Goal: Information Seeking & Learning: Learn about a topic

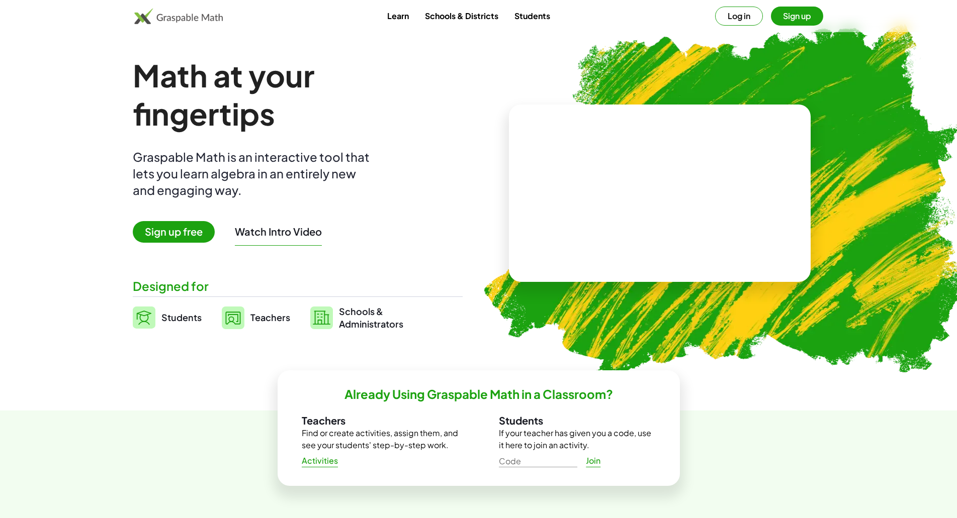
click at [552, 205] on div at bounding box center [660, 194] width 302 height 178
drag, startPoint x: 625, startPoint y: 202, endPoint x: 620, endPoint y: 194, distance: 9.2
click at [620, 194] on video at bounding box center [659, 193] width 151 height 75
drag, startPoint x: 280, startPoint y: 233, endPoint x: 176, endPoint y: 187, distance: 113.9
click at [178, 185] on div "Math at your fingertips Graspable Math is an interactive tool that lets you lea…" at bounding box center [298, 193] width 330 height 274
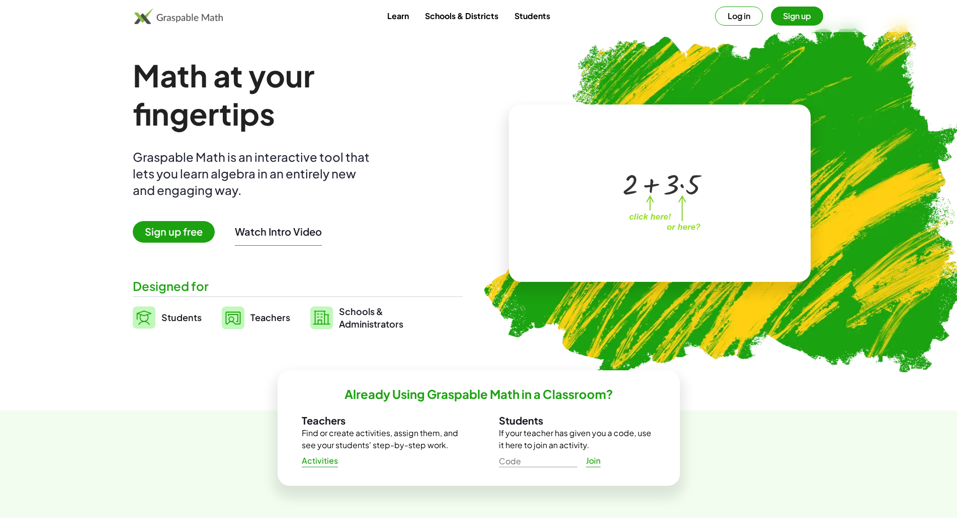
click at [173, 238] on span "Sign up free" at bounding box center [174, 232] width 82 height 22
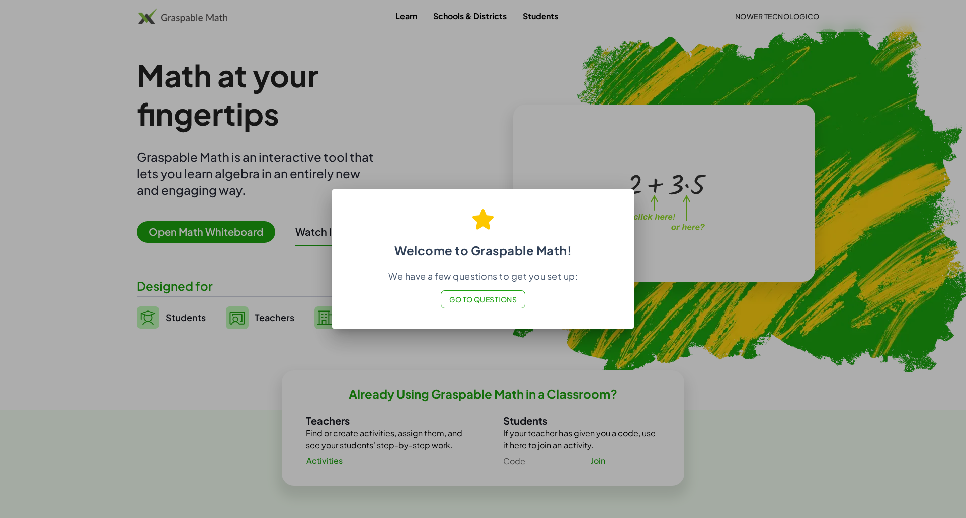
click at [480, 302] on span "Go to Questions" at bounding box center [483, 299] width 68 height 9
click at [479, 299] on span "Go to Questions" at bounding box center [483, 299] width 68 height 9
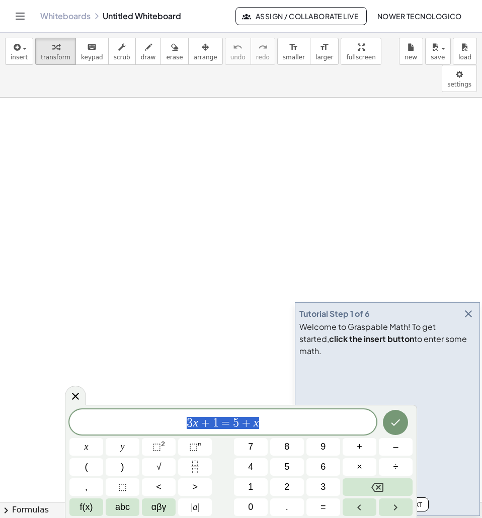
drag, startPoint x: 268, startPoint y: 427, endPoint x: 173, endPoint y: 424, distance: 94.6
click at [173, 424] on span "3 x + 1 = 5 + x" at bounding box center [222, 423] width 307 height 14
click at [253, 505] on span "0" at bounding box center [250, 507] width 5 height 14
click at [284, 509] on button "." at bounding box center [287, 507] width 34 height 18
click at [255, 468] on button "4" at bounding box center [251, 467] width 34 height 18
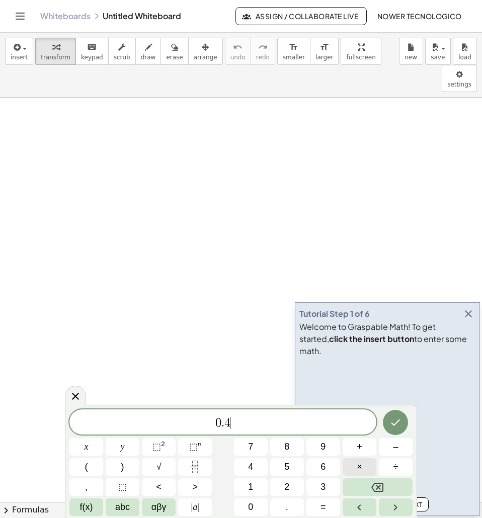
click at [358, 470] on span "×" at bounding box center [360, 467] width 6 height 14
click at [260, 510] on button "0" at bounding box center [251, 507] width 34 height 18
click at [283, 508] on button "." at bounding box center [287, 507] width 34 height 18
click at [321, 489] on span "3" at bounding box center [322, 487] width 5 height 14
click at [327, 512] on button "=" at bounding box center [323, 507] width 34 height 18
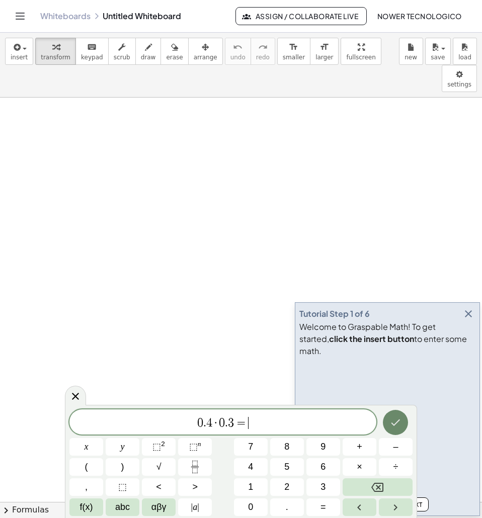
click at [393, 424] on icon "Done" at bounding box center [395, 422] width 9 height 7
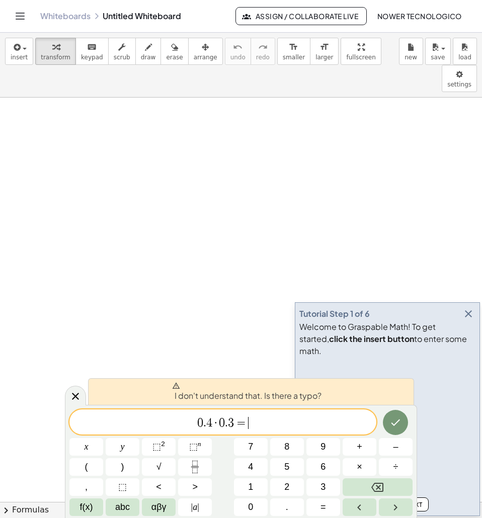
click at [266, 423] on span "0 . 4 · 0 . 3 = ​" at bounding box center [222, 423] width 307 height 14
drag, startPoint x: 306, startPoint y: 2, endPoint x: 202, endPoint y: 131, distance: 166.3
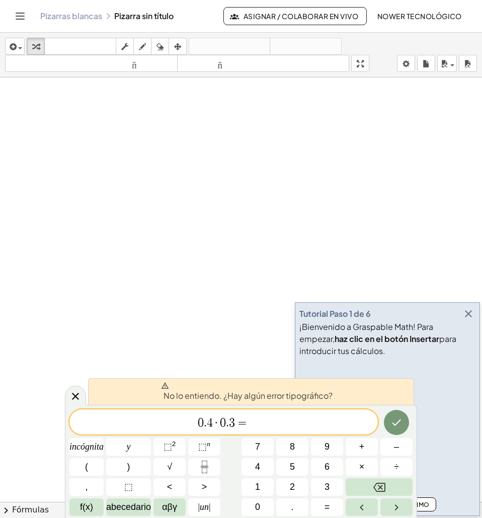
click at [247, 425] on span "=" at bounding box center [242, 423] width 15 height 12
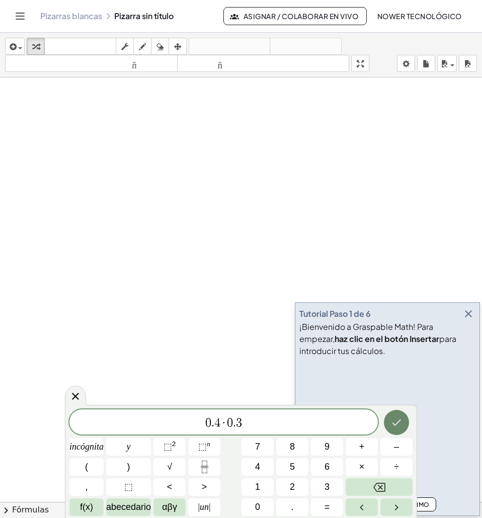
click at [399, 422] on icon "Hecho" at bounding box center [396, 422] width 12 height 12
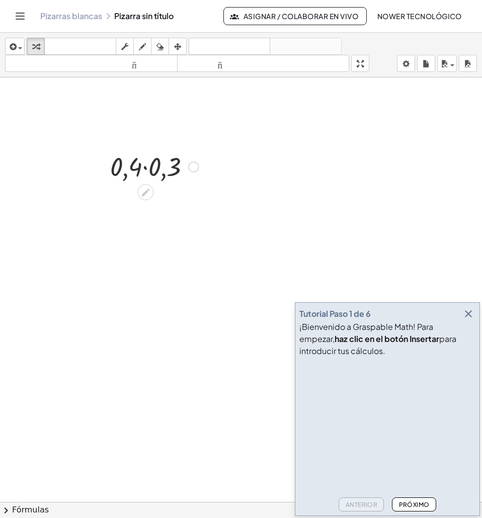
click at [194, 169] on div at bounding box center [193, 166] width 11 height 11
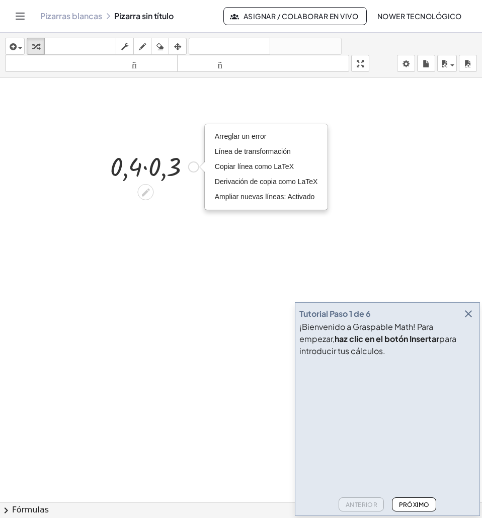
click at [194, 169] on div "Arreglar un error Línea de transformación Copiar línea como LaTeX Derivación de…" at bounding box center [193, 166] width 11 height 11
drag, startPoint x: 142, startPoint y: 153, endPoint x: 147, endPoint y: 162, distance: 10.6
click at [142, 153] on div at bounding box center [154, 166] width 99 height 34
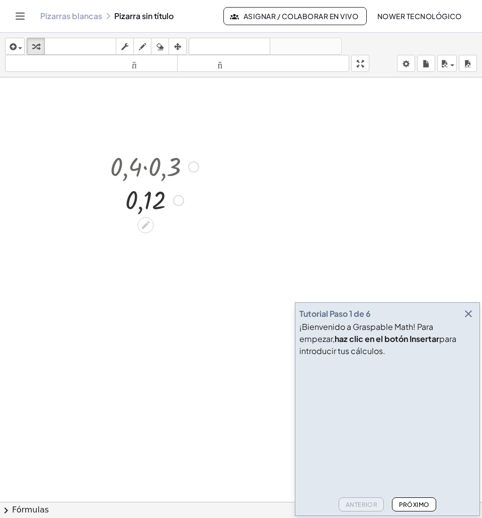
click at [148, 174] on div at bounding box center [154, 166] width 99 height 34
click at [148, 170] on div at bounding box center [154, 166] width 99 height 34
click at [147, 200] on div at bounding box center [154, 199] width 99 height 33
click at [147, 202] on div at bounding box center [154, 199] width 99 height 33
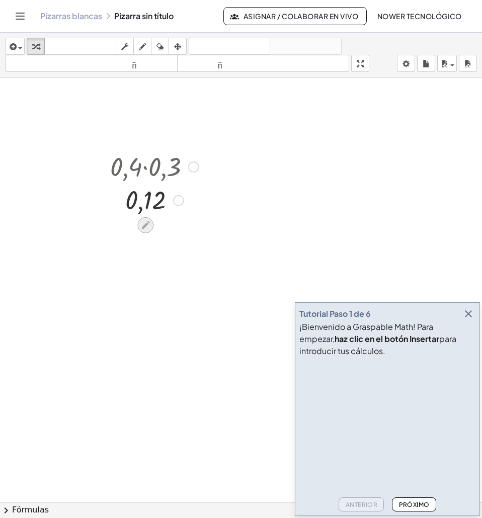
click at [144, 224] on icon at bounding box center [145, 225] width 11 height 11
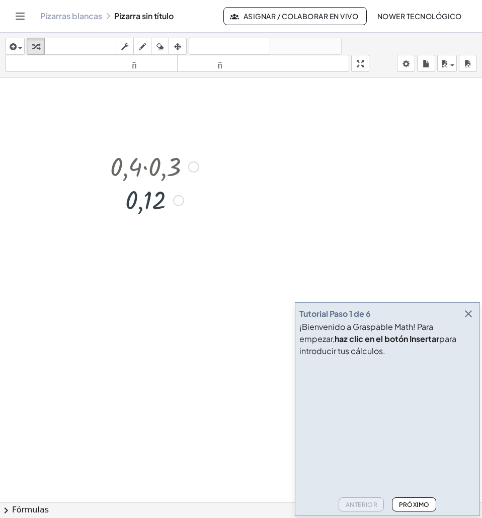
click at [192, 167] on div at bounding box center [193, 166] width 11 height 11
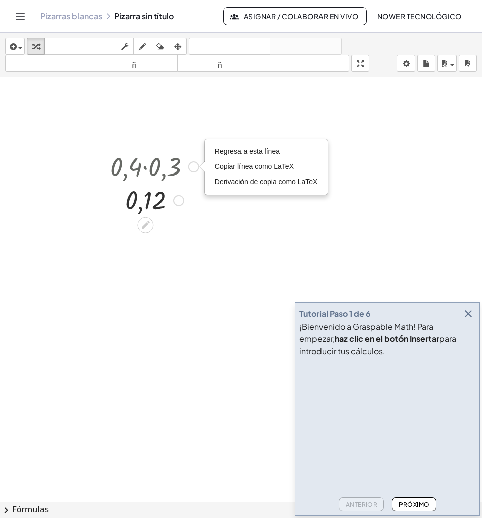
click at [193, 213] on div at bounding box center [154, 199] width 99 height 33
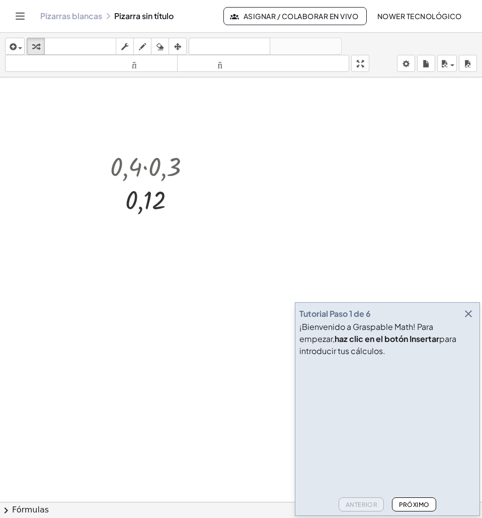
drag, startPoint x: 226, startPoint y: 136, endPoint x: 111, endPoint y: 234, distance: 151.3
drag, startPoint x: 110, startPoint y: 129, endPoint x: 172, endPoint y: 213, distance: 105.0
drag, startPoint x: 172, startPoint y: 213, endPoint x: 247, endPoint y: 155, distance: 94.3
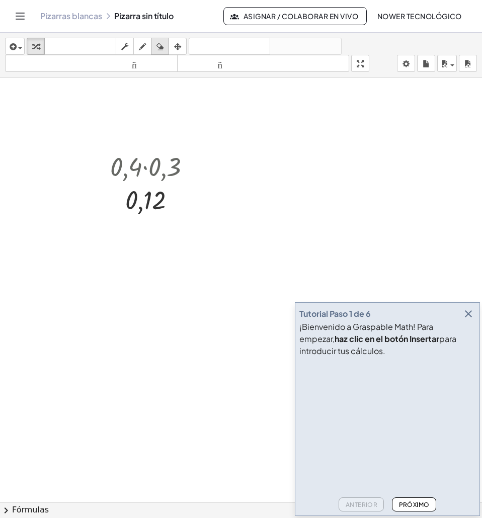
click at [161, 47] on icon "button" at bounding box center [159, 47] width 7 height 12
drag, startPoint x: 156, startPoint y: 170, endPoint x: 222, endPoint y: 157, distance: 67.3
drag, startPoint x: 125, startPoint y: 196, endPoint x: 185, endPoint y: 188, distance: 59.9
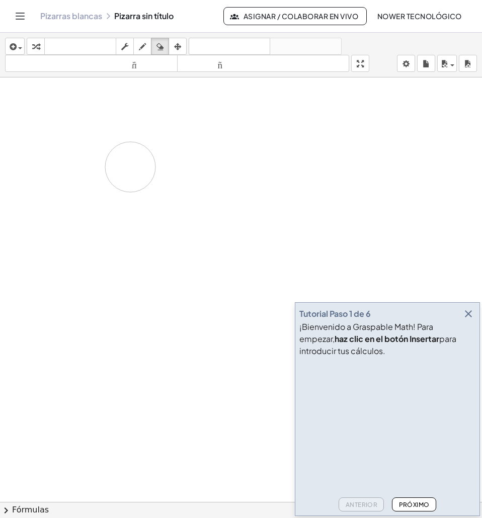
drag, startPoint x: 162, startPoint y: 165, endPoint x: 154, endPoint y: 213, distance: 48.4
drag, startPoint x: 126, startPoint y: 199, endPoint x: 137, endPoint y: 197, distance: 11.7
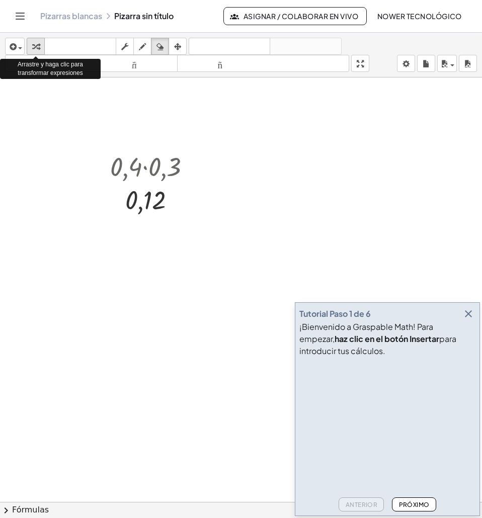
click at [35, 45] on icon "button" at bounding box center [35, 47] width 7 height 12
click at [139, 167] on div at bounding box center [154, 166] width 99 height 34
click at [150, 227] on icon at bounding box center [145, 225] width 11 height 11
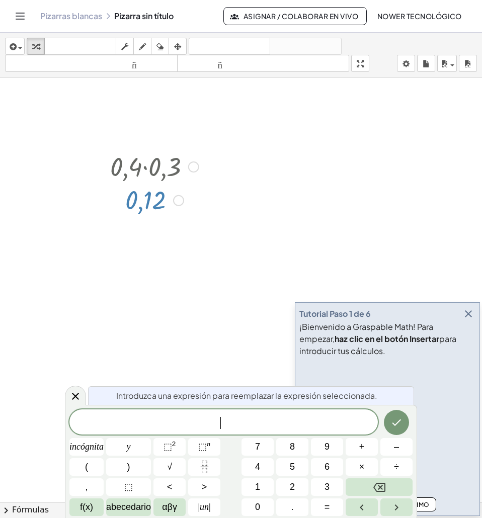
drag, startPoint x: 247, startPoint y: 324, endPoint x: 222, endPoint y: 252, distance: 76.3
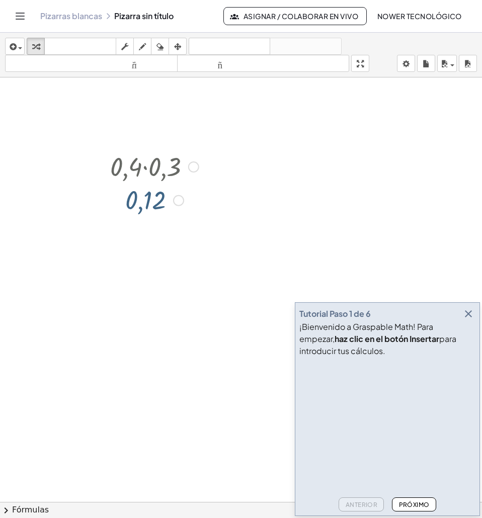
click at [157, 163] on div at bounding box center [154, 166] width 99 height 34
click at [161, 166] on div at bounding box center [154, 166] width 99 height 34
click at [140, 170] on div at bounding box center [154, 166] width 99 height 34
click at [33, 48] on icon "button" at bounding box center [35, 47] width 7 height 12
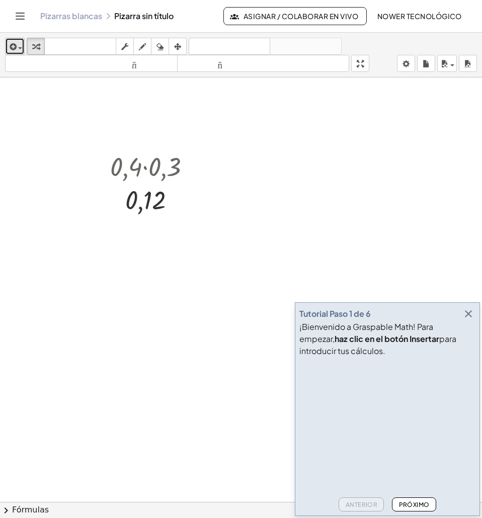
click at [18, 48] on span "button" at bounding box center [20, 48] width 4 height 2
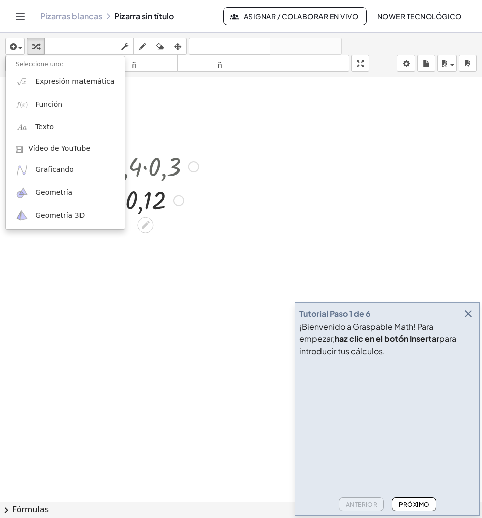
click at [146, 164] on div at bounding box center [154, 166] width 99 height 34
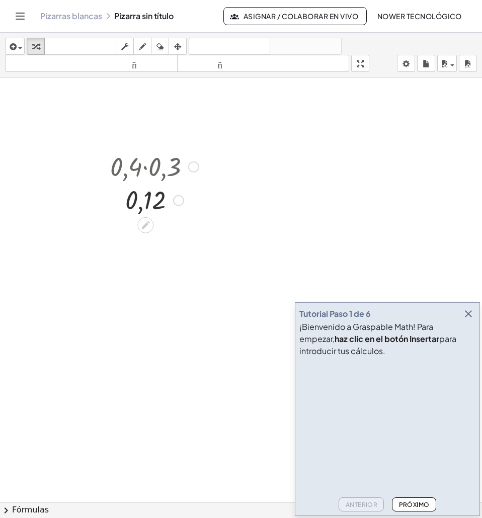
click at [160, 172] on div at bounding box center [154, 166] width 99 height 34
click at [177, 42] on icon "button" at bounding box center [177, 47] width 7 height 12
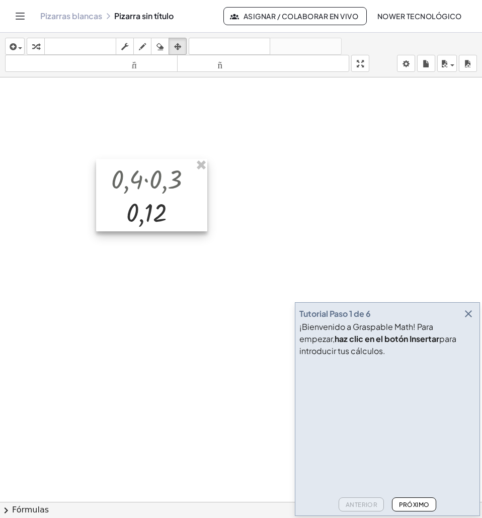
drag, startPoint x: 132, startPoint y: 177, endPoint x: 128, endPoint y: 193, distance: 16.5
click at [128, 193] on div at bounding box center [151, 195] width 111 height 72
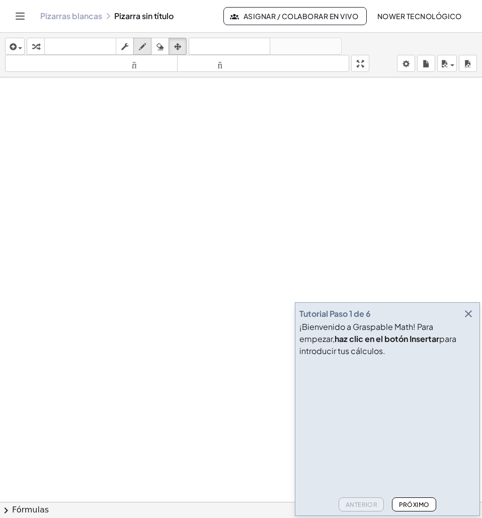
click at [144, 50] on icon "button" at bounding box center [142, 47] width 7 height 12
drag, startPoint x: 114, startPoint y: 128, endPoint x: 110, endPoint y: 140, distance: 12.2
drag, startPoint x: 123, startPoint y: 119, endPoint x: 127, endPoint y: 139, distance: 19.9
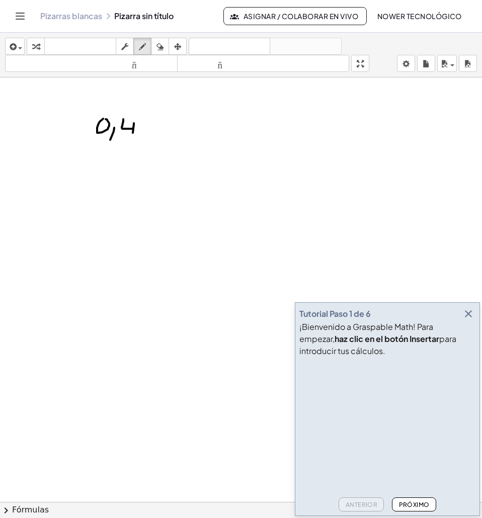
drag, startPoint x: 83, startPoint y: 153, endPoint x: 76, endPoint y: 160, distance: 10.0
drag, startPoint x: 77, startPoint y: 148, endPoint x: 100, endPoint y: 154, distance: 23.6
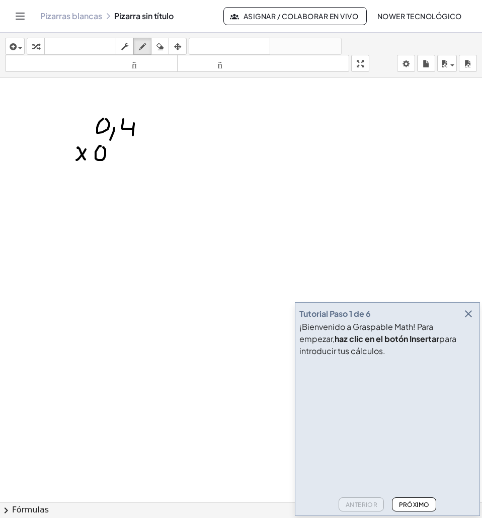
drag, startPoint x: 111, startPoint y: 158, endPoint x: 109, endPoint y: 167, distance: 9.3
drag, startPoint x: 122, startPoint y: 149, endPoint x: 124, endPoint y: 163, distance: 14.2
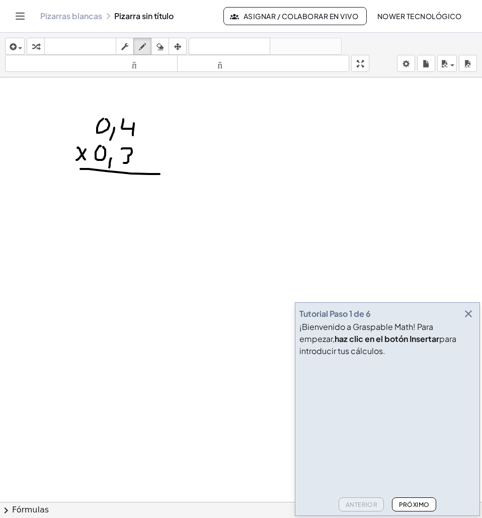
drag, startPoint x: 80, startPoint y: 169, endPoint x: 159, endPoint y: 174, distance: 79.1
click at [159, 45] on icon "button" at bounding box center [159, 47] width 7 height 12
drag, startPoint x: 124, startPoint y: 140, endPoint x: 92, endPoint y: 146, distance: 33.3
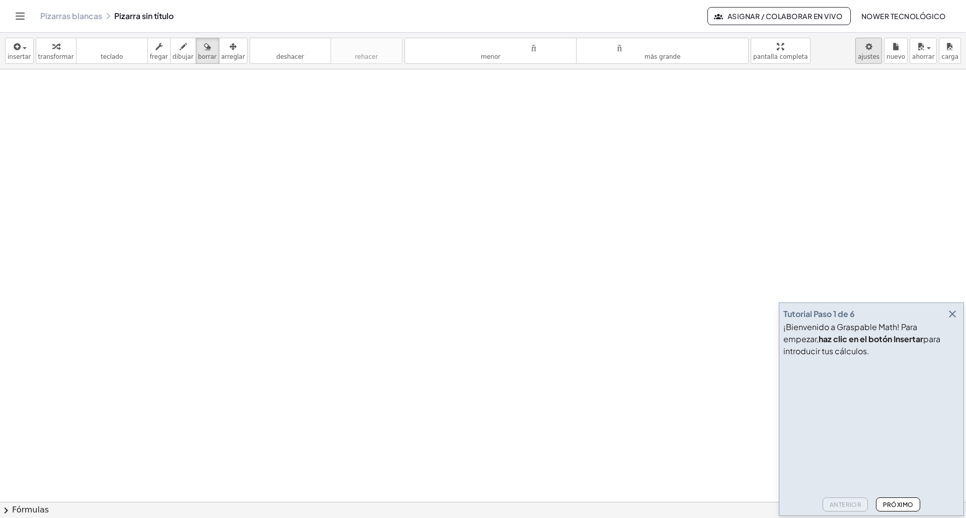
click at [878, 58] on body "Actividades matemáticas fáciles de comprender Empezar Banco de actividades Trab…" at bounding box center [483, 259] width 966 height 518
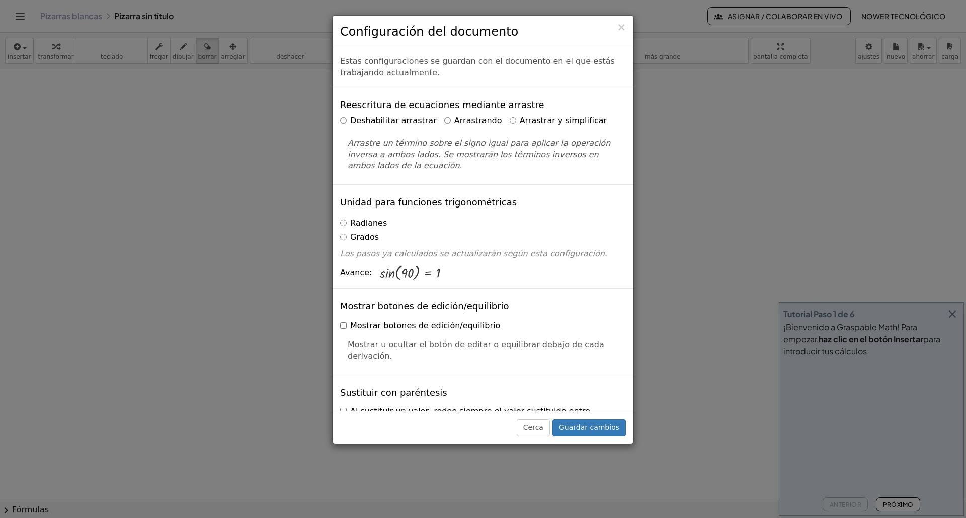
click at [682, 116] on div "× Configuración del documento Estas configuraciones se guardan con el documento…" at bounding box center [483, 259] width 966 height 518
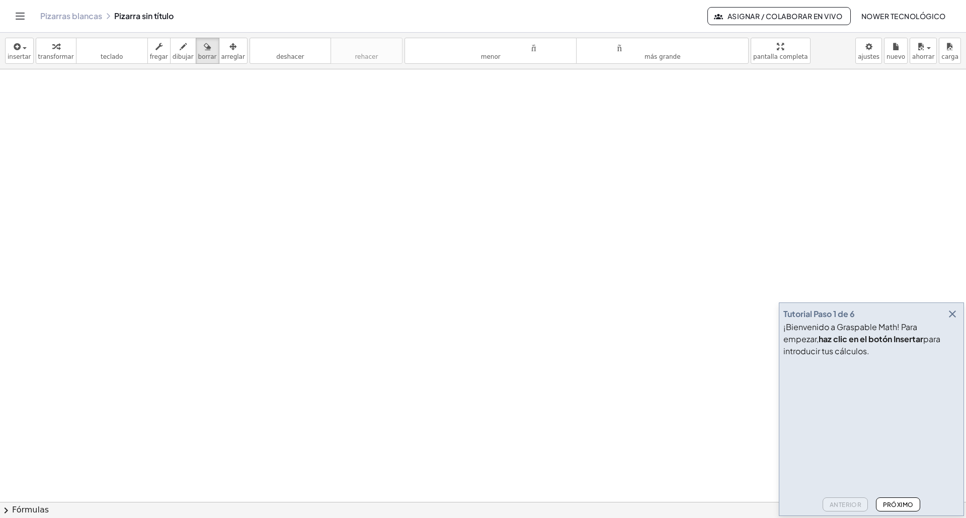
click at [951, 316] on icon "button" at bounding box center [952, 314] width 12 height 12
